Goal: Task Accomplishment & Management: Manage account settings

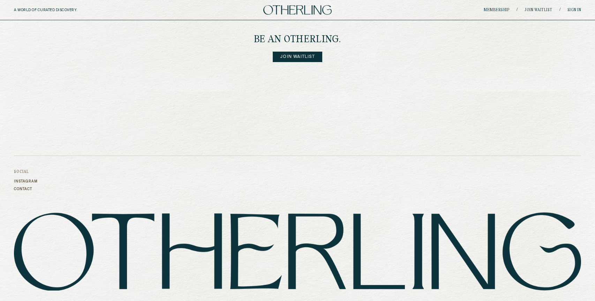
scroll to position [963, 0]
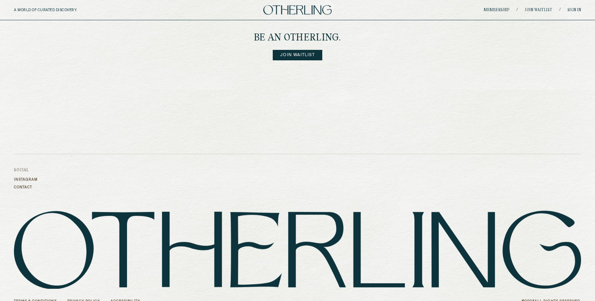
click at [298, 50] on link "Join Waitlist" at bounding box center [298, 55] width 50 height 10
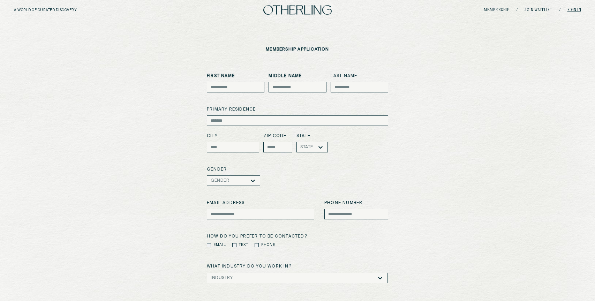
click at [573, 10] on link "Sign in" at bounding box center [574, 10] width 14 height 4
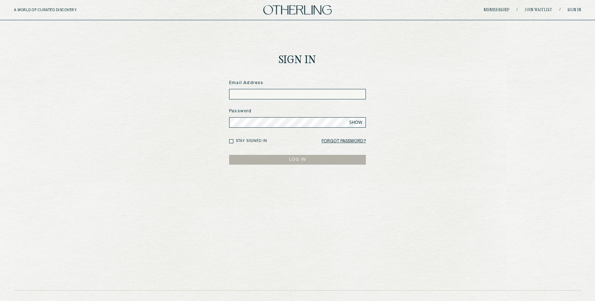
click at [298, 92] on input at bounding box center [297, 94] width 137 height 10
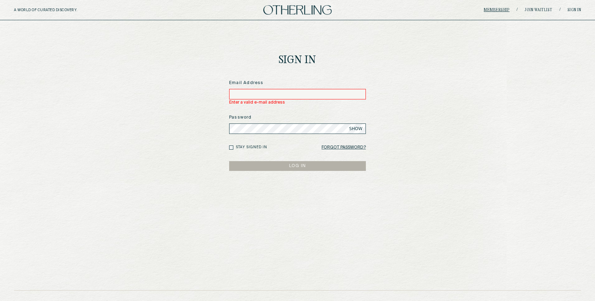
click at [493, 9] on link "Membership" at bounding box center [497, 10] width 26 height 4
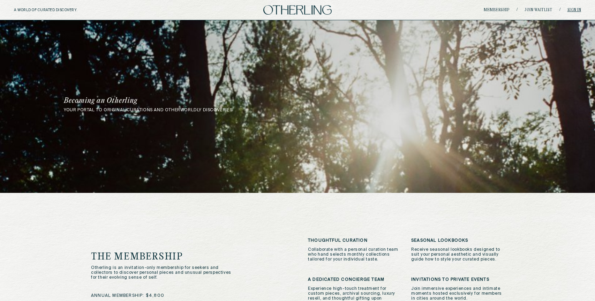
click at [574, 8] on link "Sign in" at bounding box center [574, 10] width 14 height 4
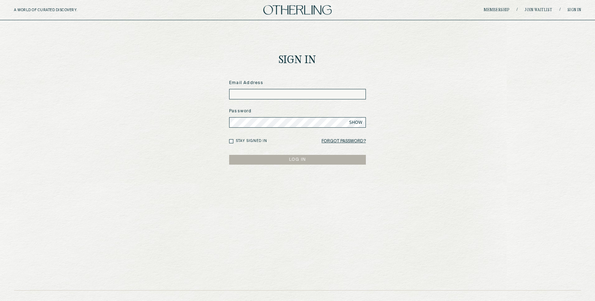
click at [317, 94] on input at bounding box center [297, 94] width 137 height 10
type input "**********"
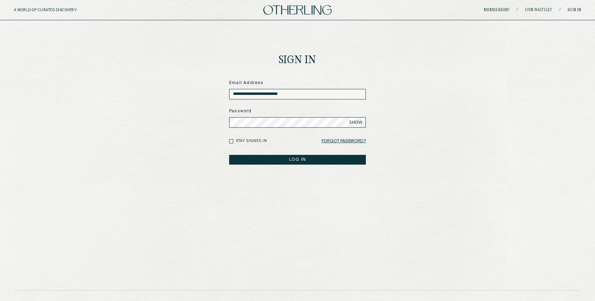
click at [229, 155] on button "LOG IN" at bounding box center [297, 160] width 137 height 10
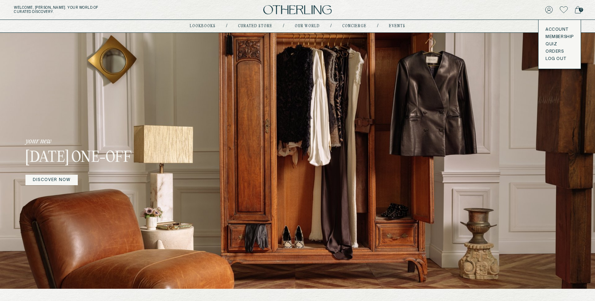
click at [551, 52] on link "Orders" at bounding box center [559, 52] width 28 height 6
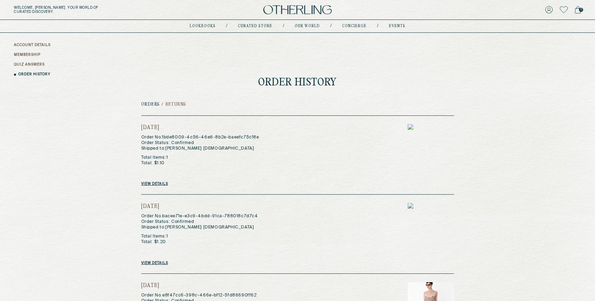
click at [36, 44] on link "ACCOUNT DETAILS" at bounding box center [32, 45] width 37 height 5
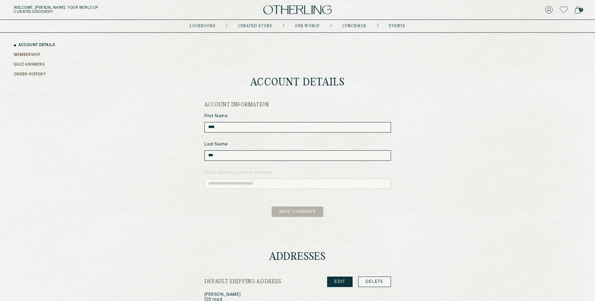
click at [25, 53] on link "MEMBERSHIP" at bounding box center [27, 54] width 26 height 5
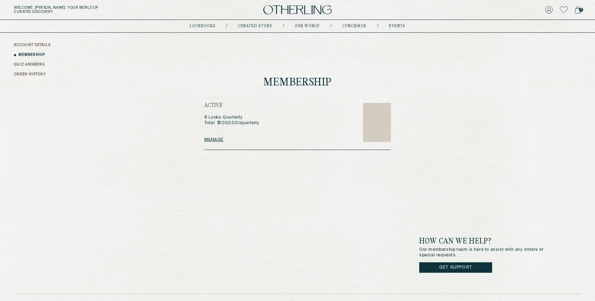
click at [25, 63] on link "QUIZ ANSWERS" at bounding box center [29, 64] width 31 height 5
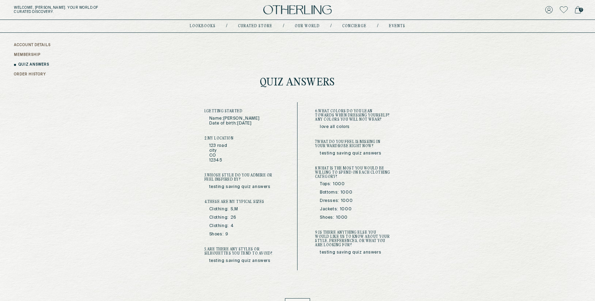
click at [276, 9] on img at bounding box center [297, 9] width 68 height 9
